Goal: Navigation & Orientation: Find specific page/section

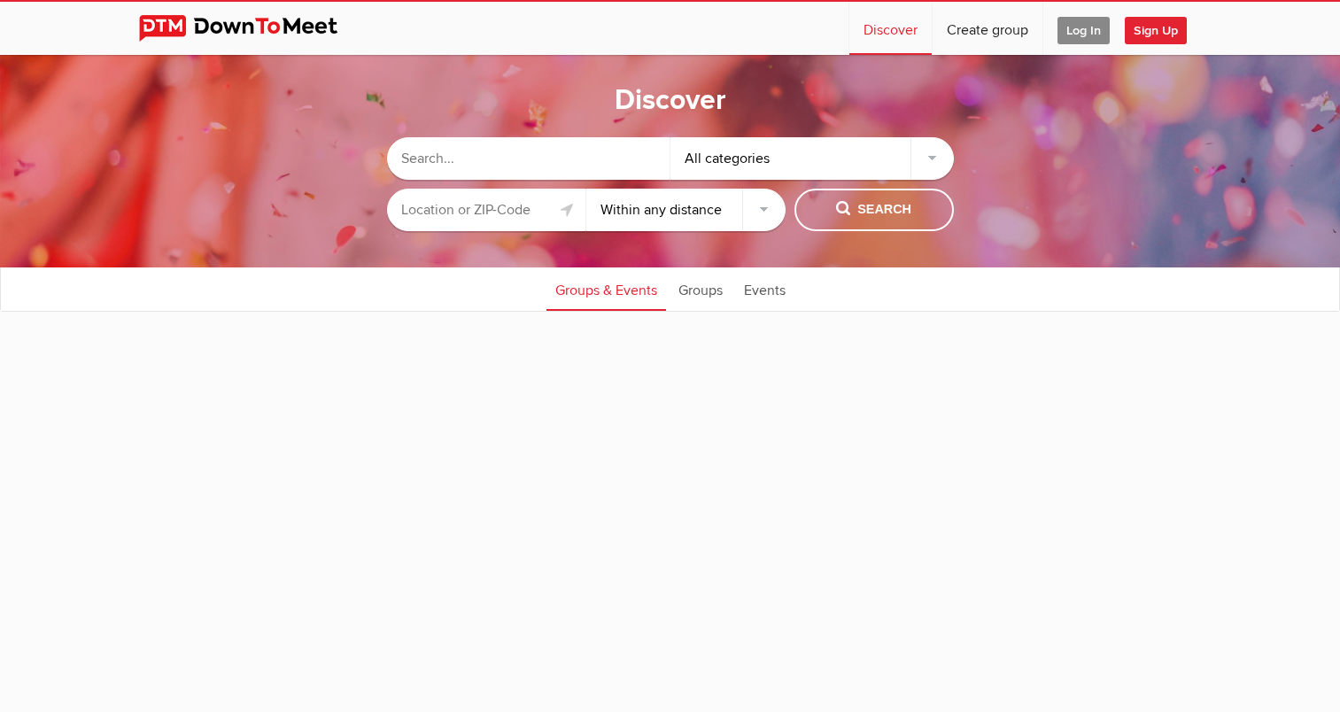
select select "null"
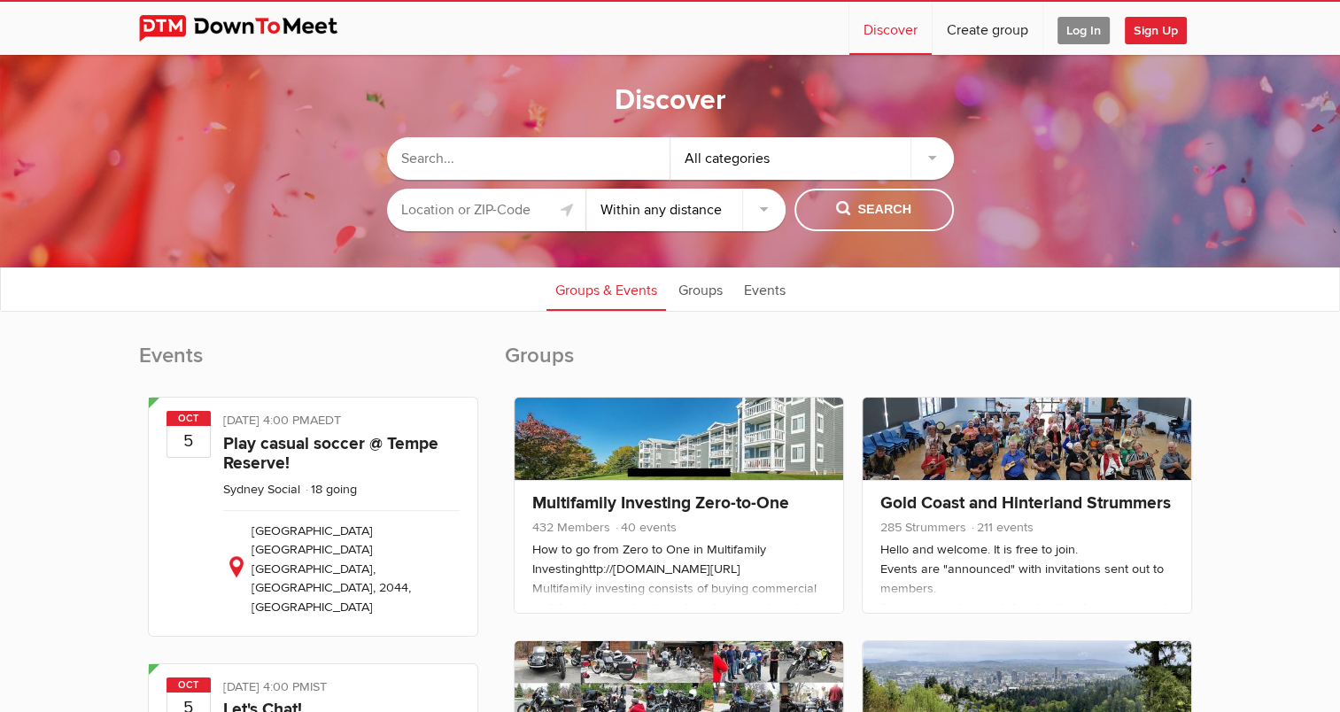
click at [761, 203] on select "Within 10 miles Within 25 miles Within 50 miles Within 100 miles Within any dis…" at bounding box center [685, 210] width 199 height 43
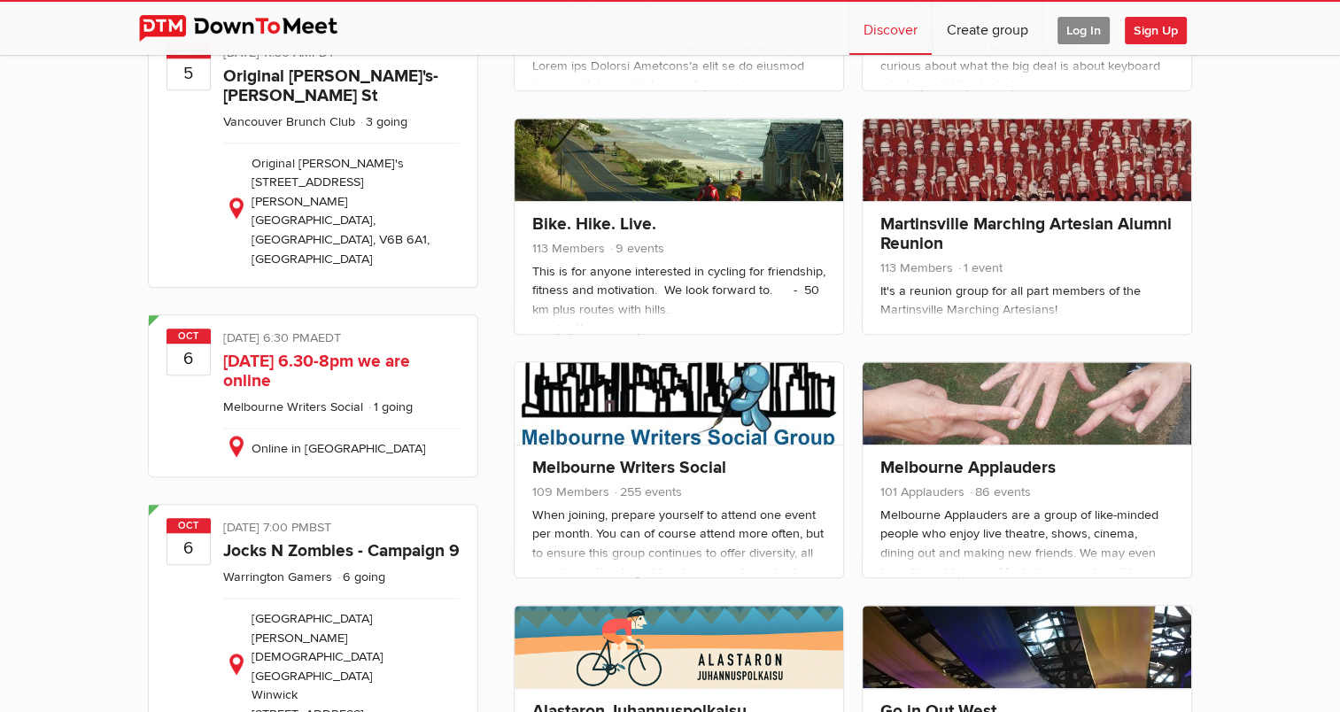
scroll to position [1417, 0]
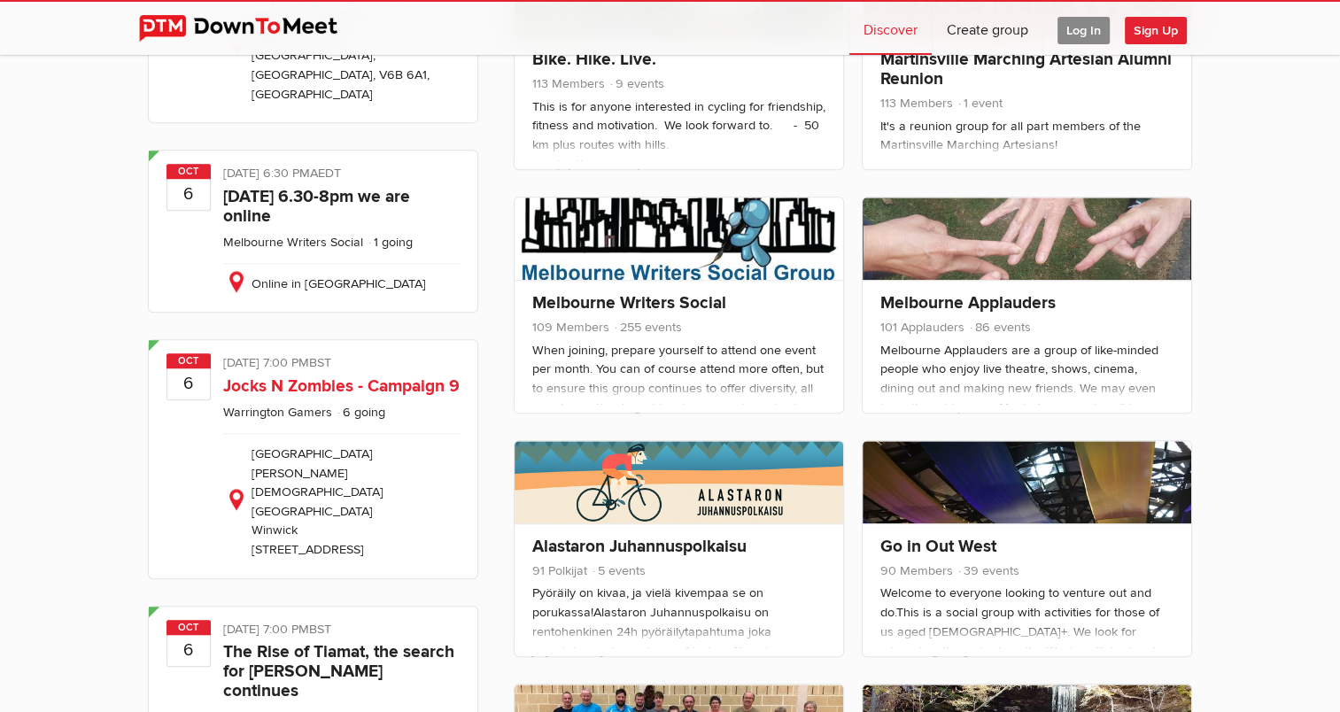
click at [407, 353] on div "Public event Anyone who has access to the group can see the event, description,…" at bounding box center [341, 458] width 236 height 211
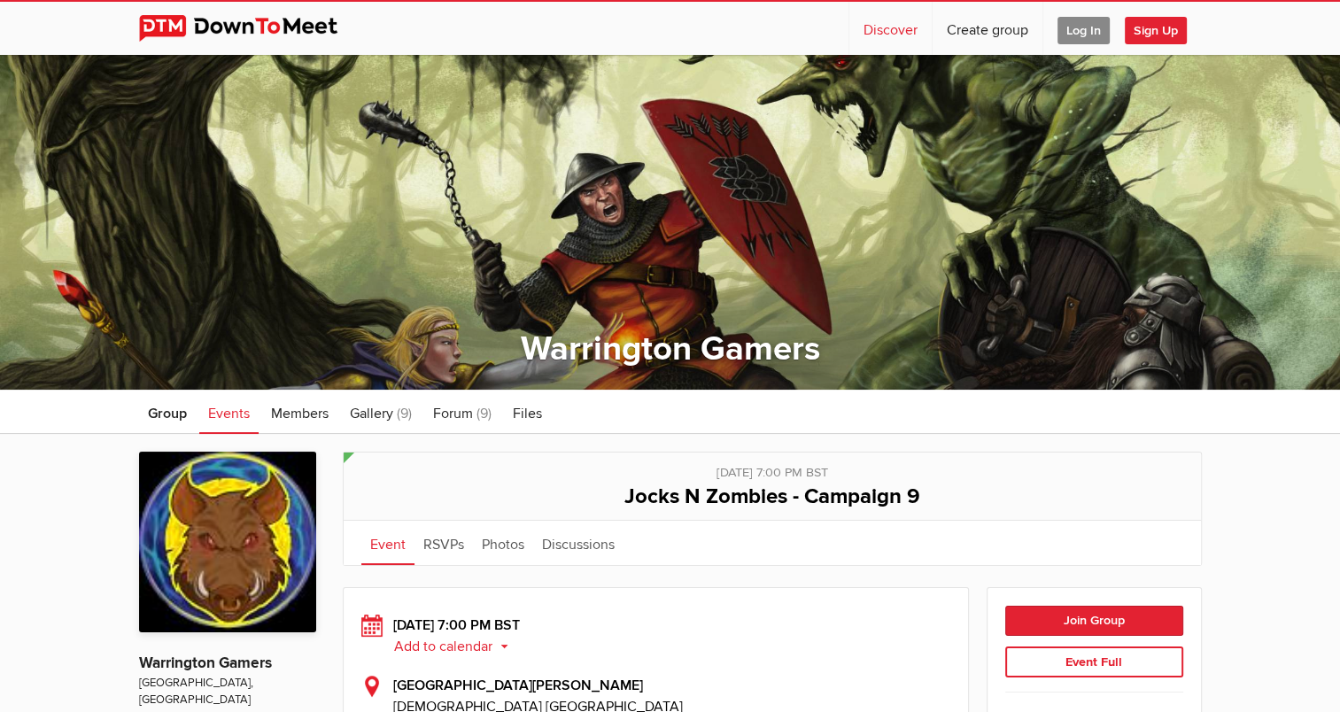
click at [884, 26] on link "Discover" at bounding box center [890, 28] width 82 height 53
select select "null"
